Goal: Information Seeking & Learning: Check status

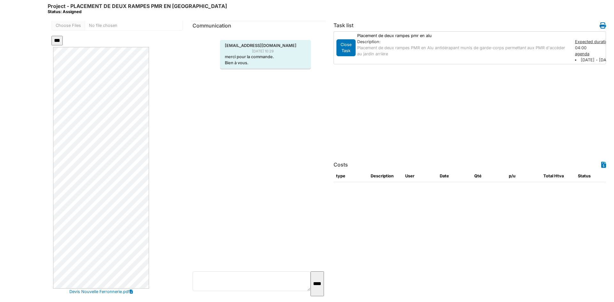
scroll to position [86, 0]
click at [280, 60] on p "merci pour la commande. Bien à vous." at bounding box center [265, 60] width 81 height 12
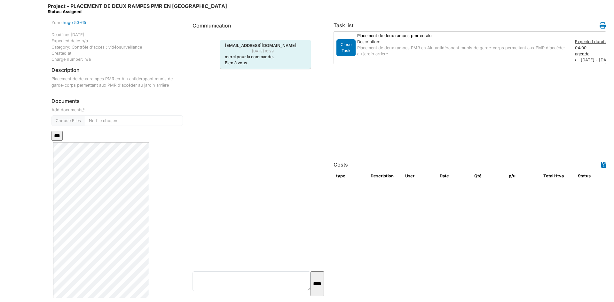
scroll to position [54, 0]
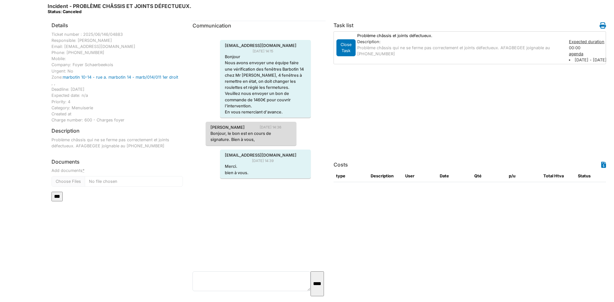
click at [261, 80] on p "Bonjour Nous avons envoyer une équipe faire une vérification des fenêtres Barbo…" at bounding box center [265, 84] width 81 height 61
click at [271, 167] on p "Merci. bien à vous." at bounding box center [265, 169] width 81 height 12
click at [484, 54] on p "Problème châssis qui ne se ferme pas correctement et joints défectueux. AFAGBEG…" at bounding box center [459, 51] width 205 height 12
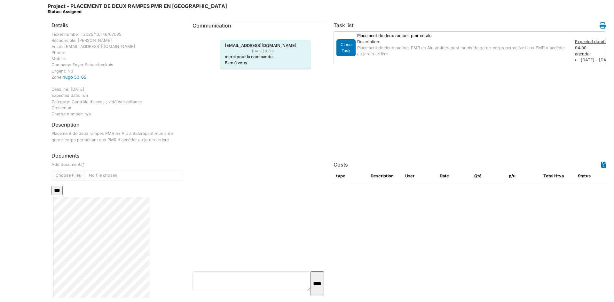
click at [408, 38] on div "Placement de deux rampes pmr en alu" at bounding box center [463, 36] width 218 height 6
drag, startPoint x: 414, startPoint y: 44, endPoint x: 396, endPoint y: 45, distance: 18.3
click at [401, 45] on div "Description: Placement de deux rampes PMR en Alu antidérapant munis de garde-co…" at bounding box center [463, 51] width 218 height 25
click at [73, 49] on div "Ticket number : 2025/10/146/07035 Responsible: [PERSON_NAME] Email: [EMAIL_ADDR…" at bounding box center [116, 74] width 131 height 86
click at [73, 49] on div "Ticket number : 2025/10/146/07035 Responsible: Andrea Iglesias Email: aiglesias…" at bounding box center [116, 74] width 131 height 86
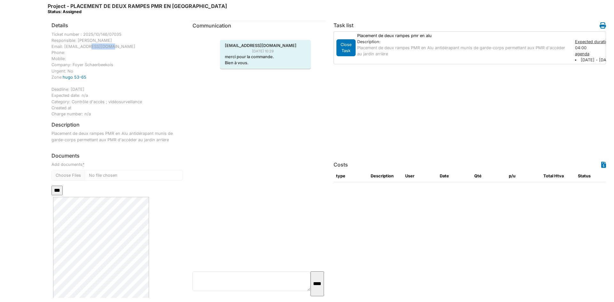
click at [70, 48] on div "Ticket number : 2025/10/146/07035 Responsible: Andrea Iglesias Email: aiglesias…" at bounding box center [116, 74] width 131 height 86
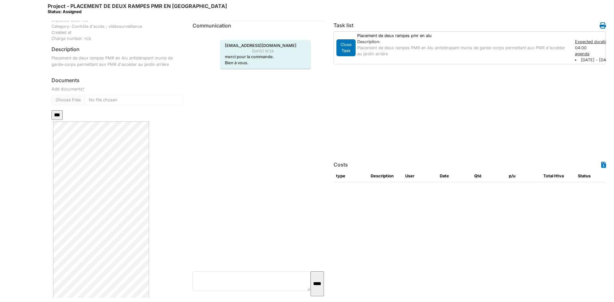
scroll to position [150, 0]
